Goal: Use online tool/utility: Utilize a website feature to perform a specific function

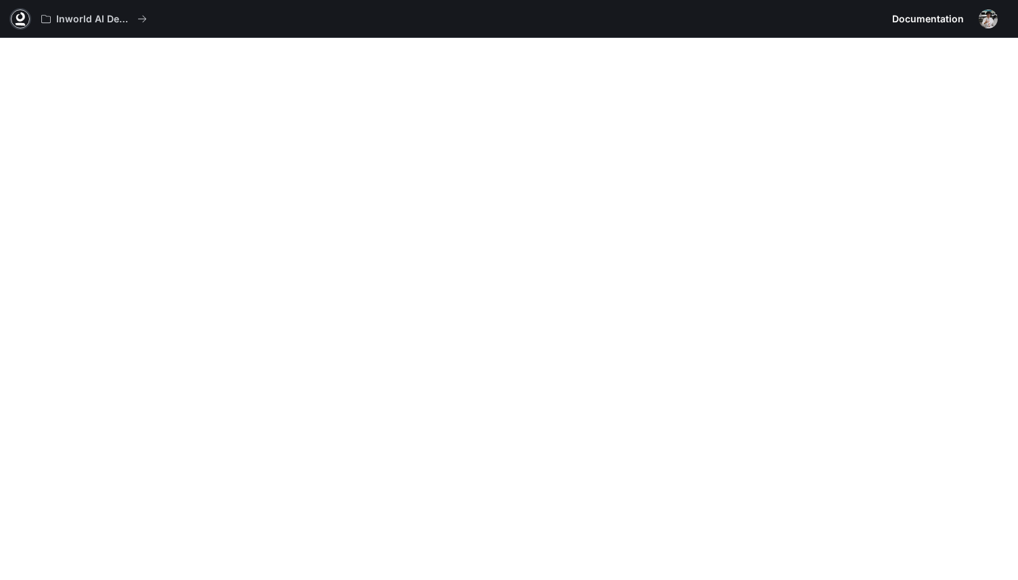
click at [20, 18] on icon at bounding box center [21, 19] width 14 height 14
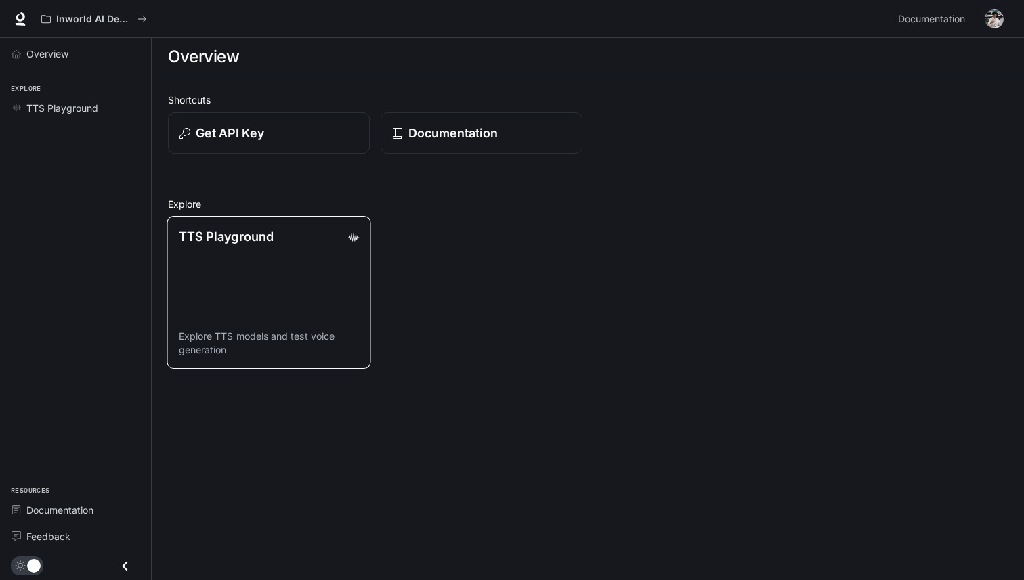
click at [210, 273] on link "TTS Playground Explore TTS models and test voice generation" at bounding box center [269, 292] width 204 height 153
